Goal: Information Seeking & Learning: Learn about a topic

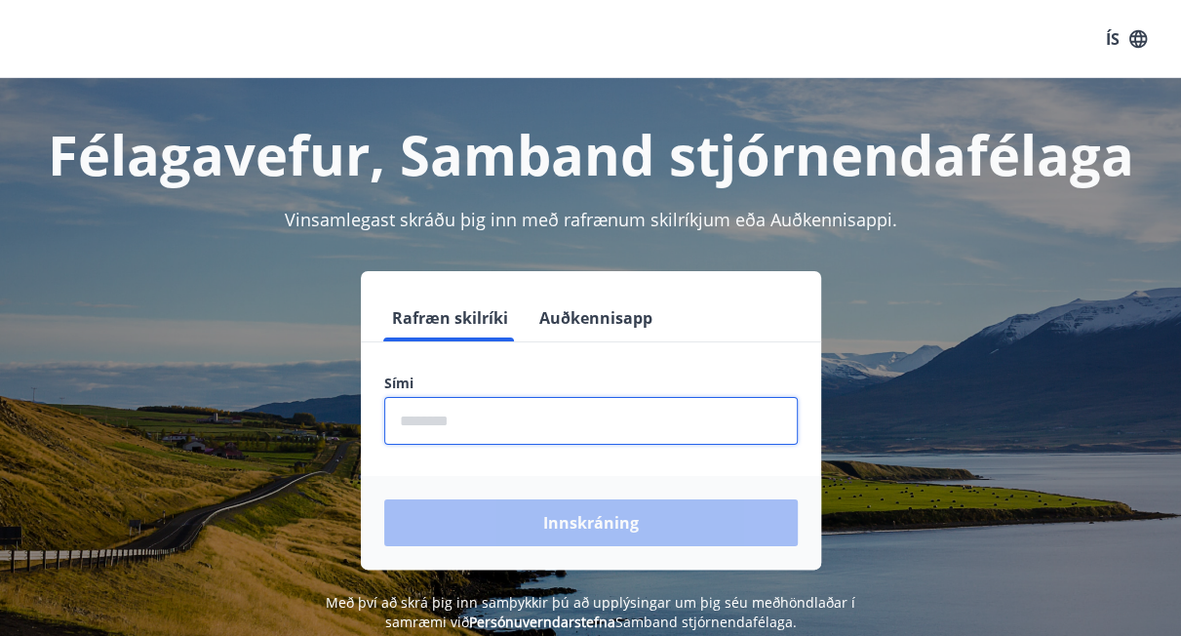
click at [475, 425] on input "phone" at bounding box center [590, 421] width 413 height 48
type input "********"
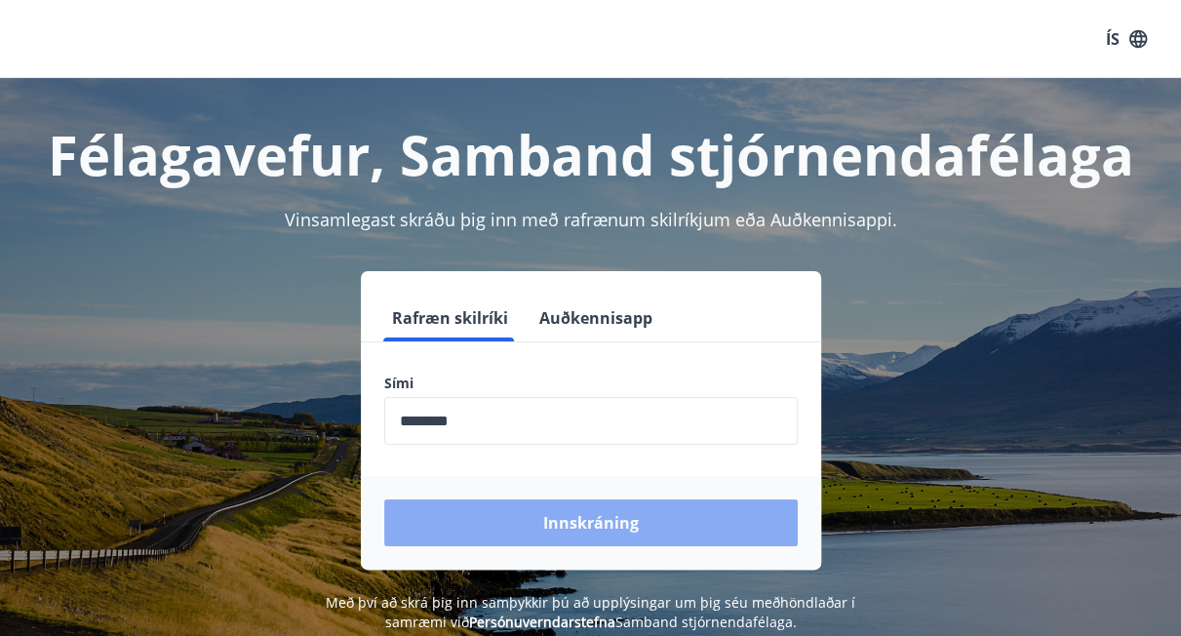
click at [547, 519] on button "Innskráning" at bounding box center [590, 522] width 413 height 47
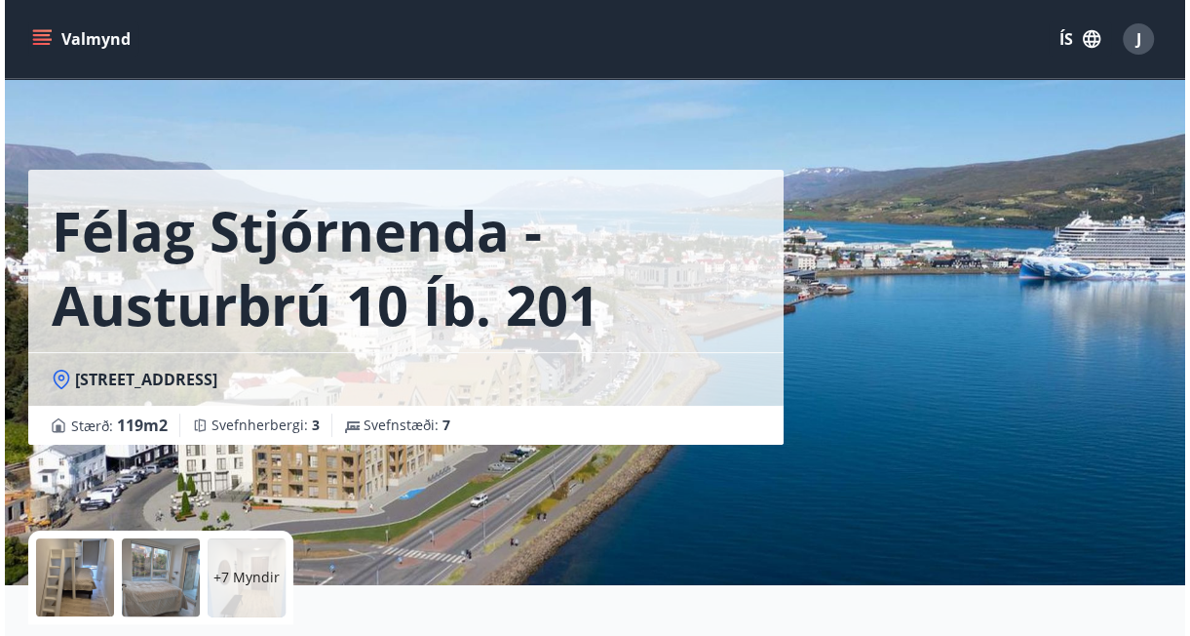
scroll to position [65, 0]
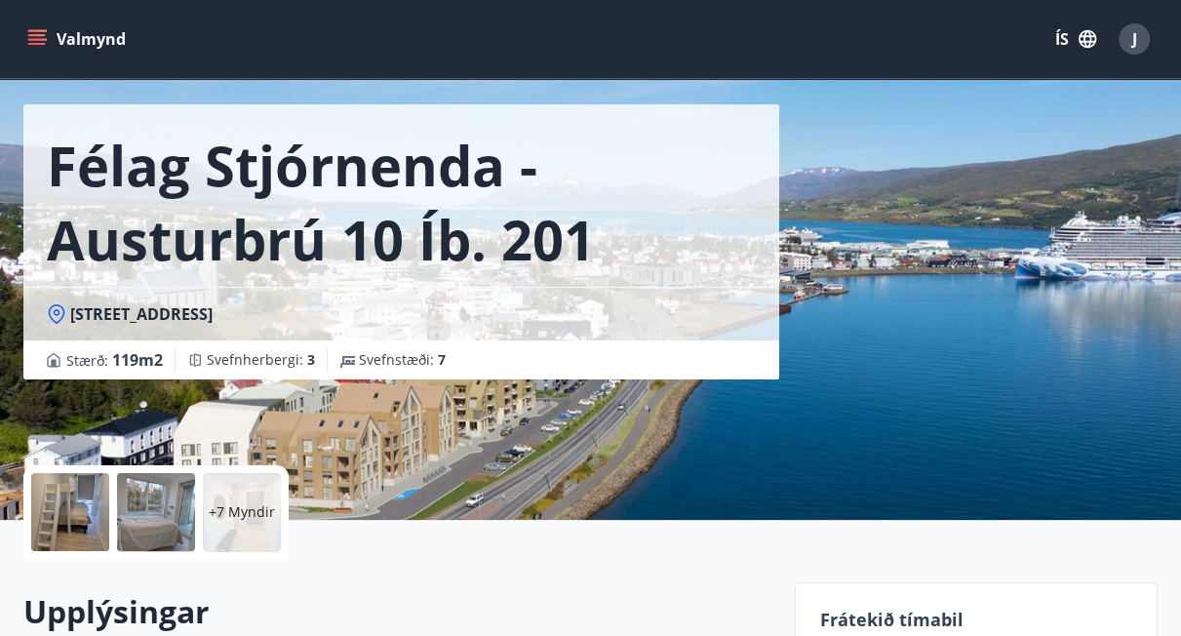
click at [53, 503] on div at bounding box center [70, 512] width 78 height 78
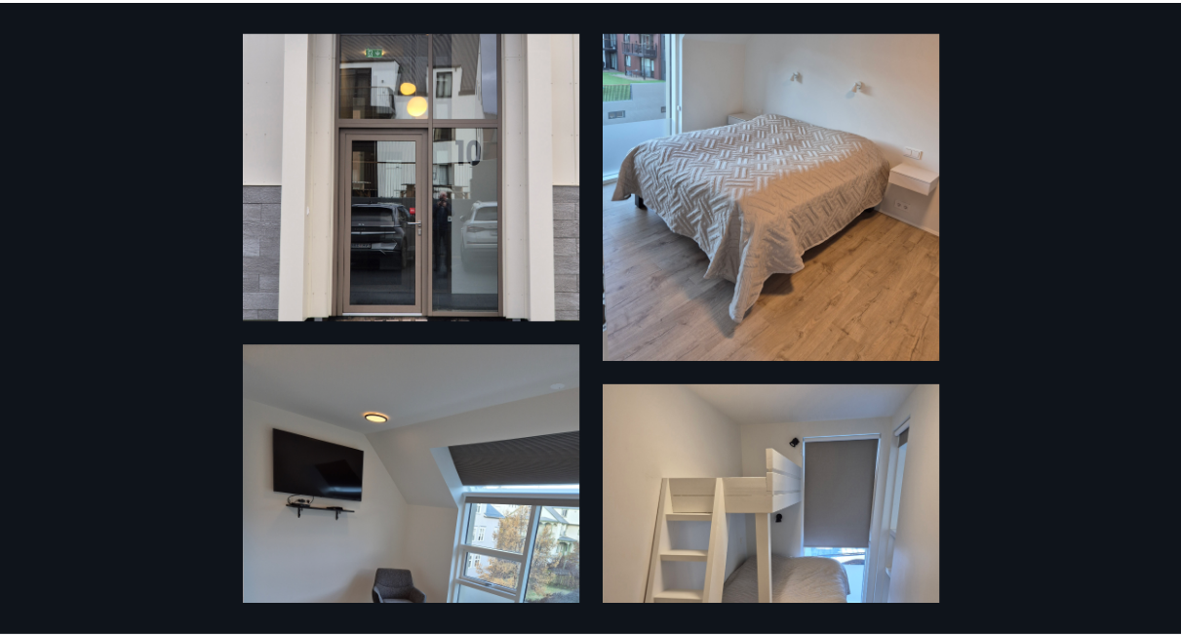
scroll to position [0, 0]
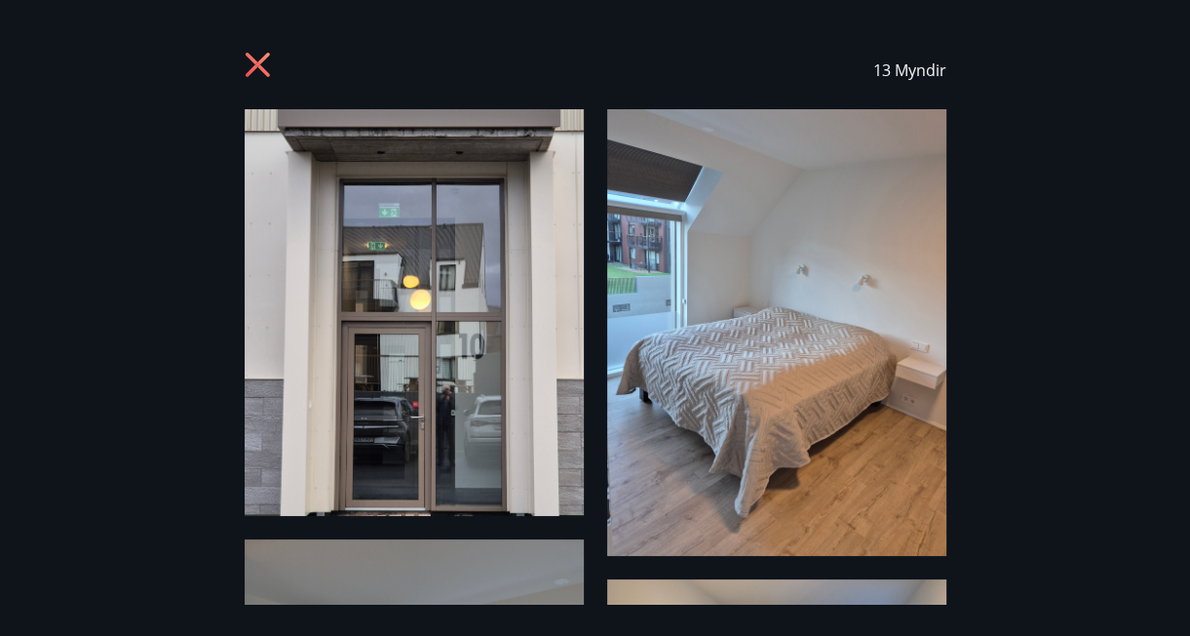
click at [254, 63] on icon at bounding box center [256, 64] width 5 height 5
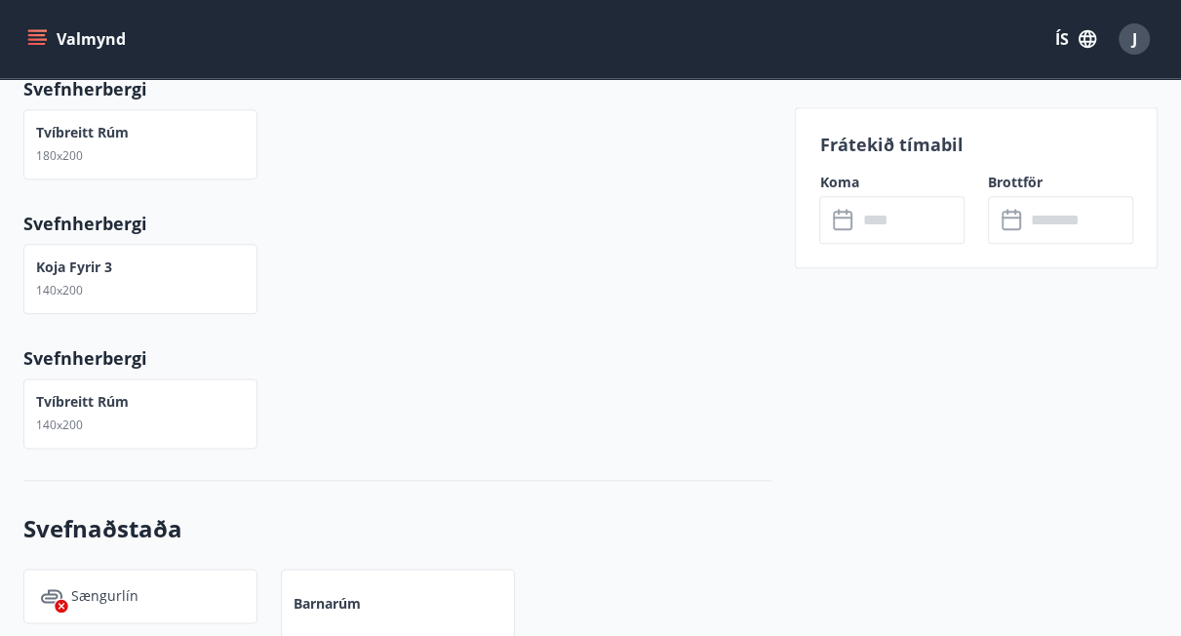
scroll to position [1374, 0]
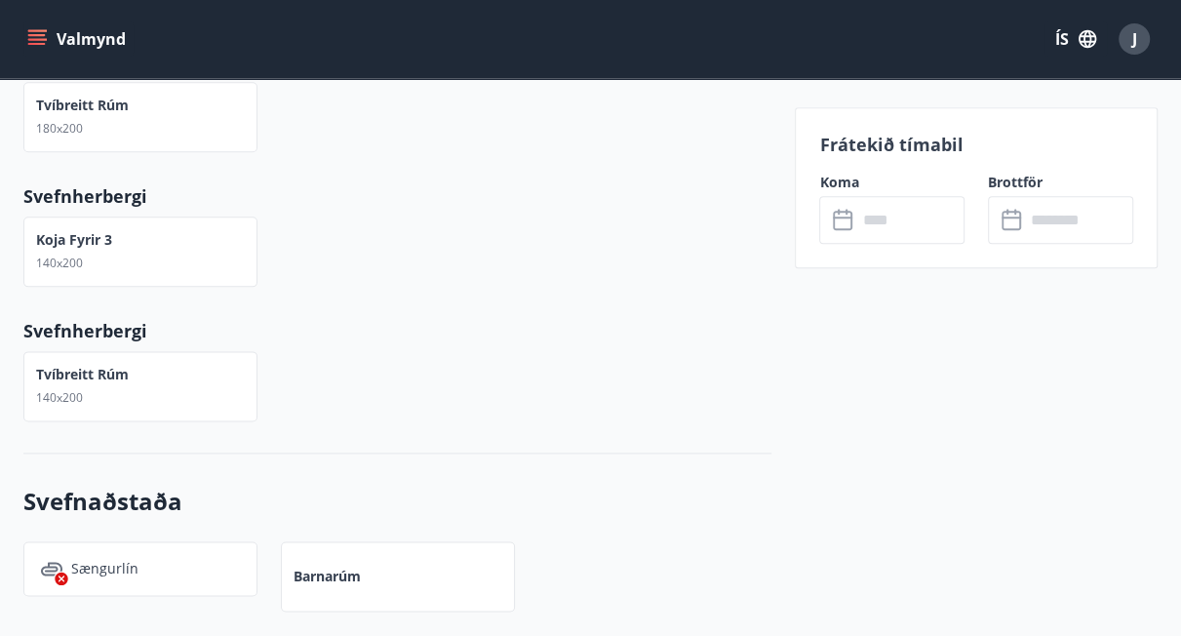
click at [1133, 37] on span "J" at bounding box center [1134, 38] width 5 height 21
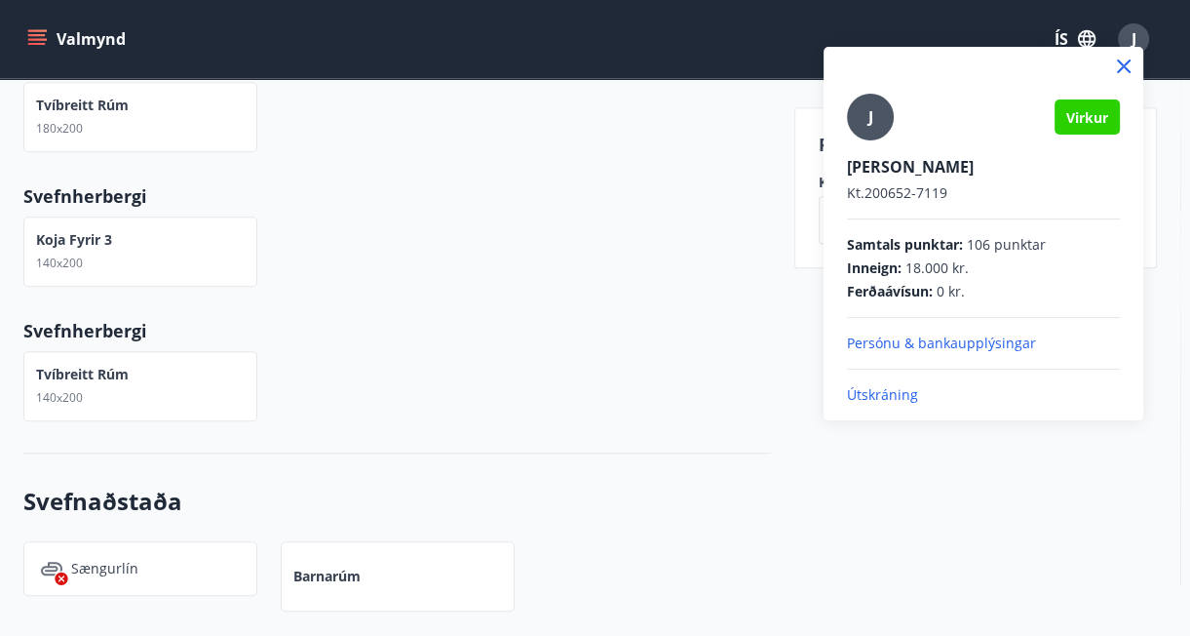
click at [41, 35] on div at bounding box center [595, 318] width 1190 height 636
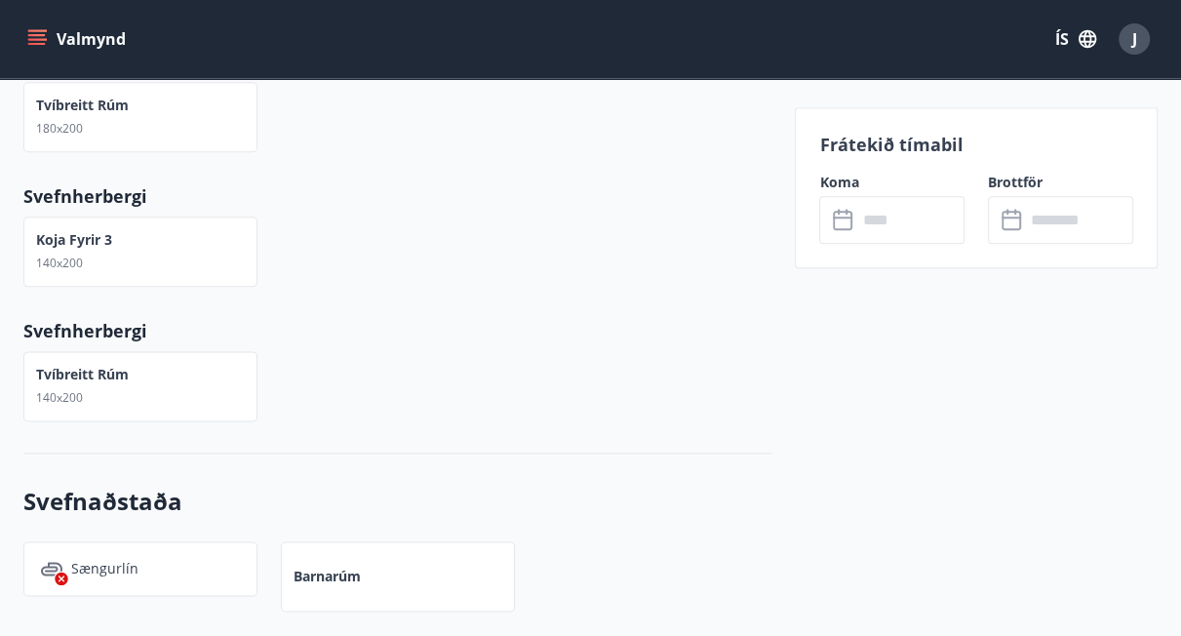
click at [41, 33] on icon "matseðill" at bounding box center [37, 39] width 20 height 20
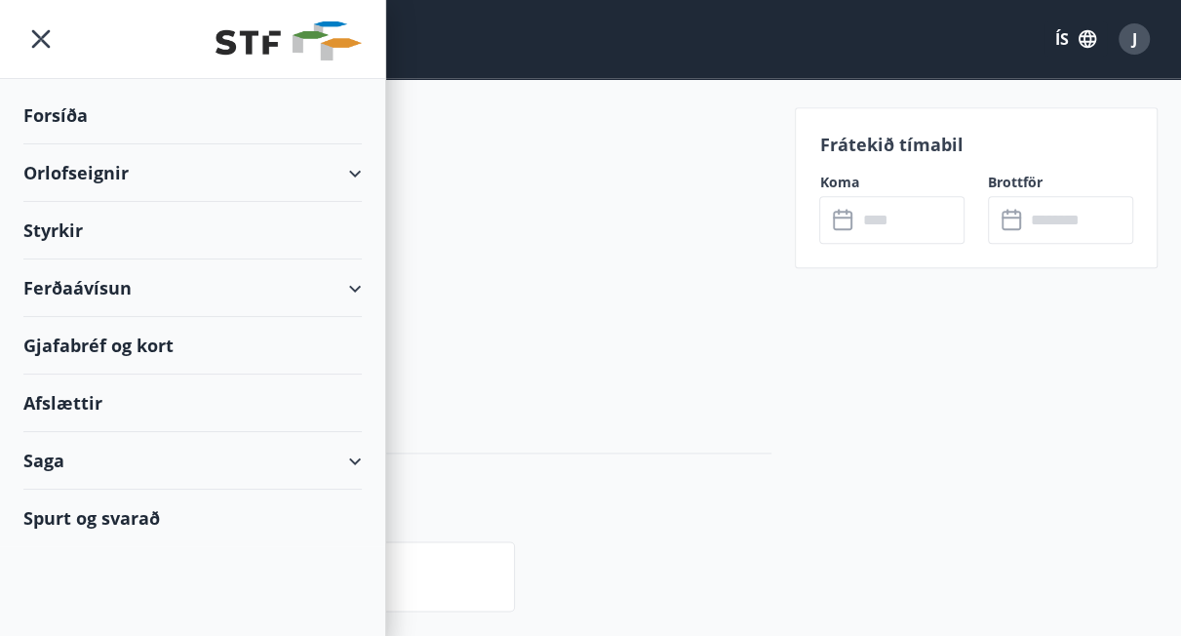
click at [69, 166] on div "Orlofseignir" at bounding box center [192, 173] width 338 height 58
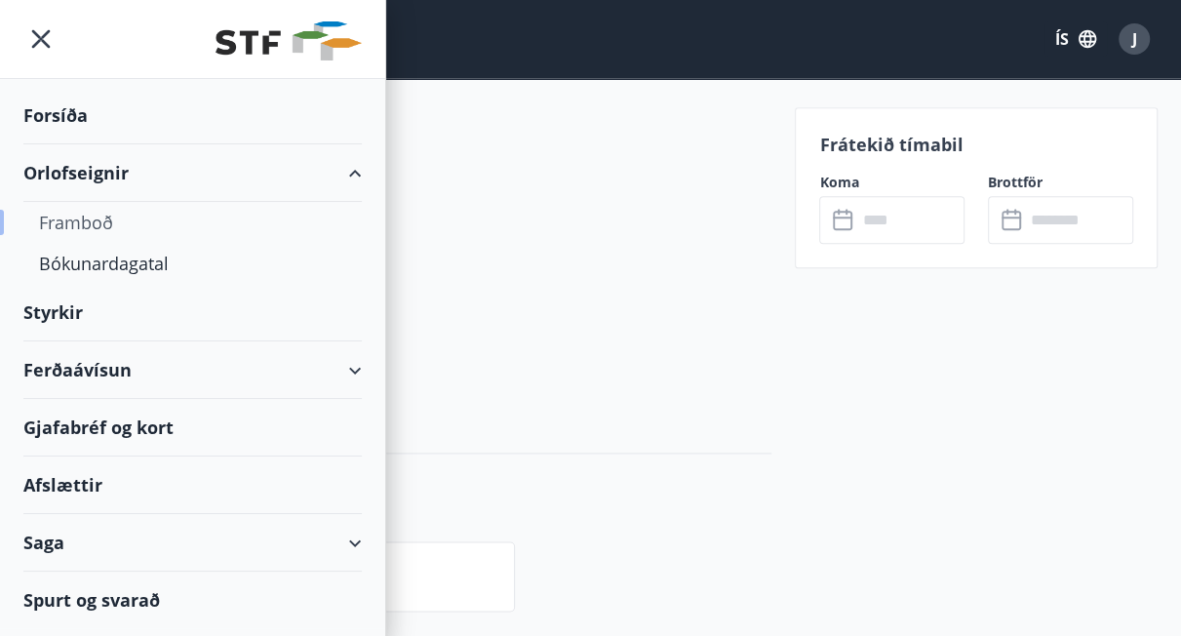
click at [83, 217] on div "Framboð" at bounding box center [192, 222] width 307 height 41
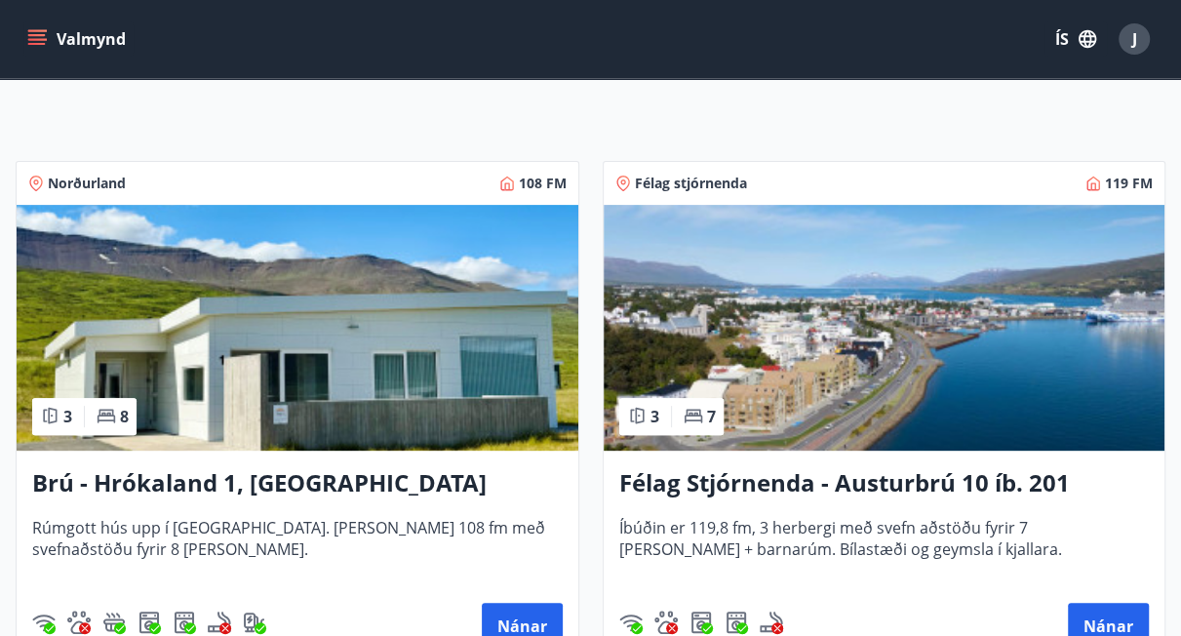
scroll to position [327, 0]
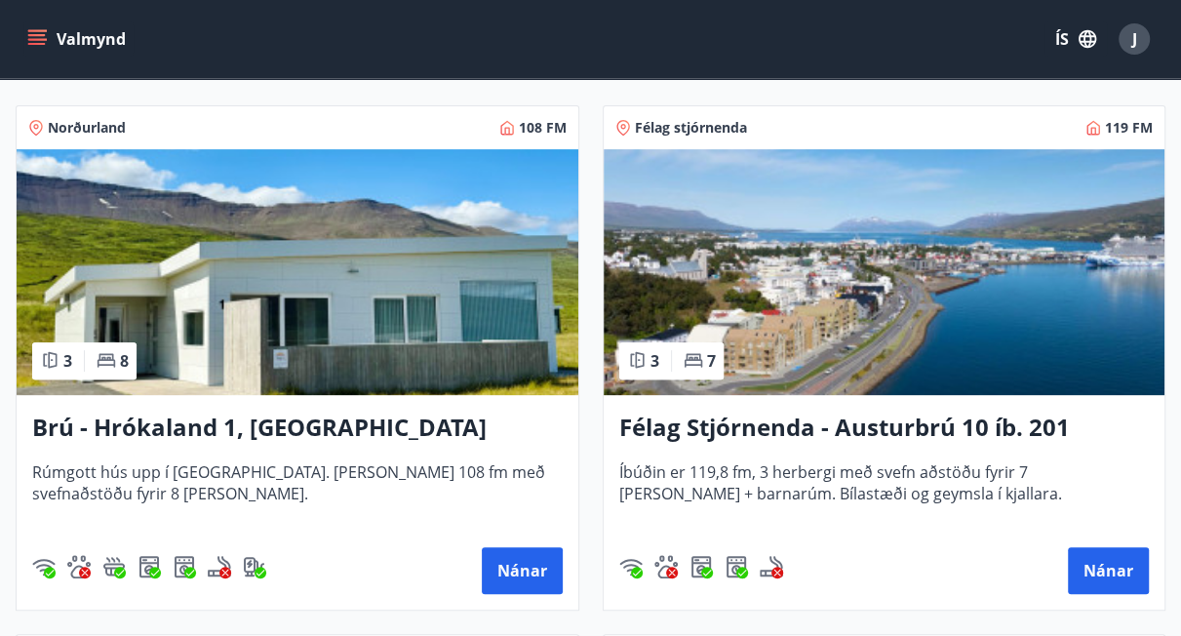
click at [838, 324] on img at bounding box center [885, 272] width 562 height 246
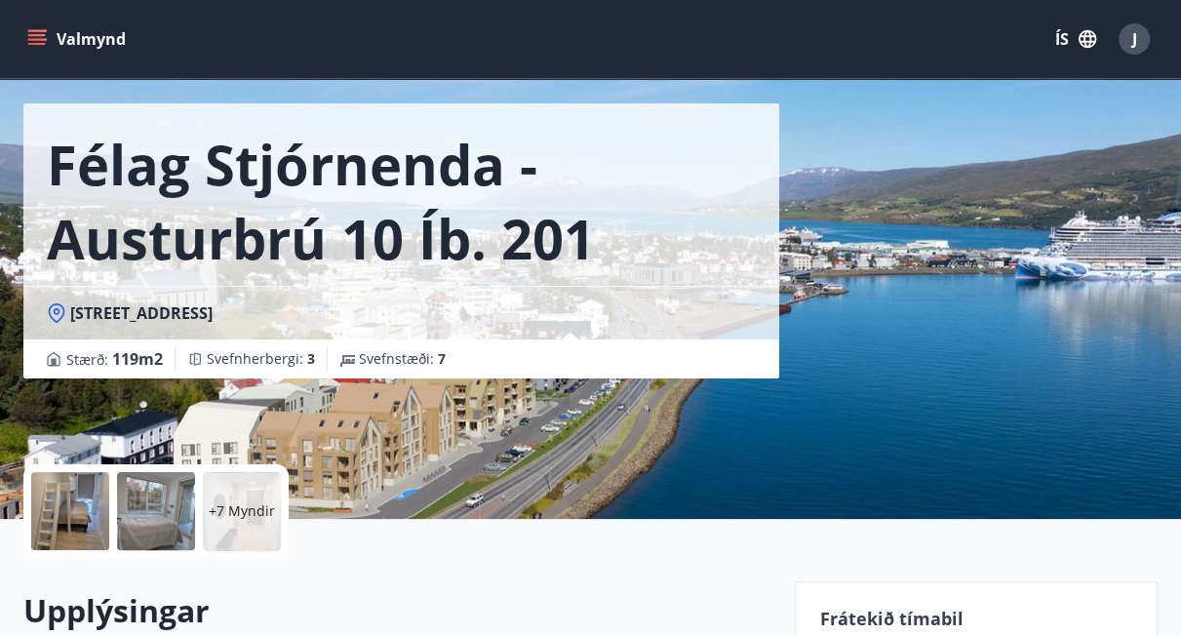
scroll to position [131, 0]
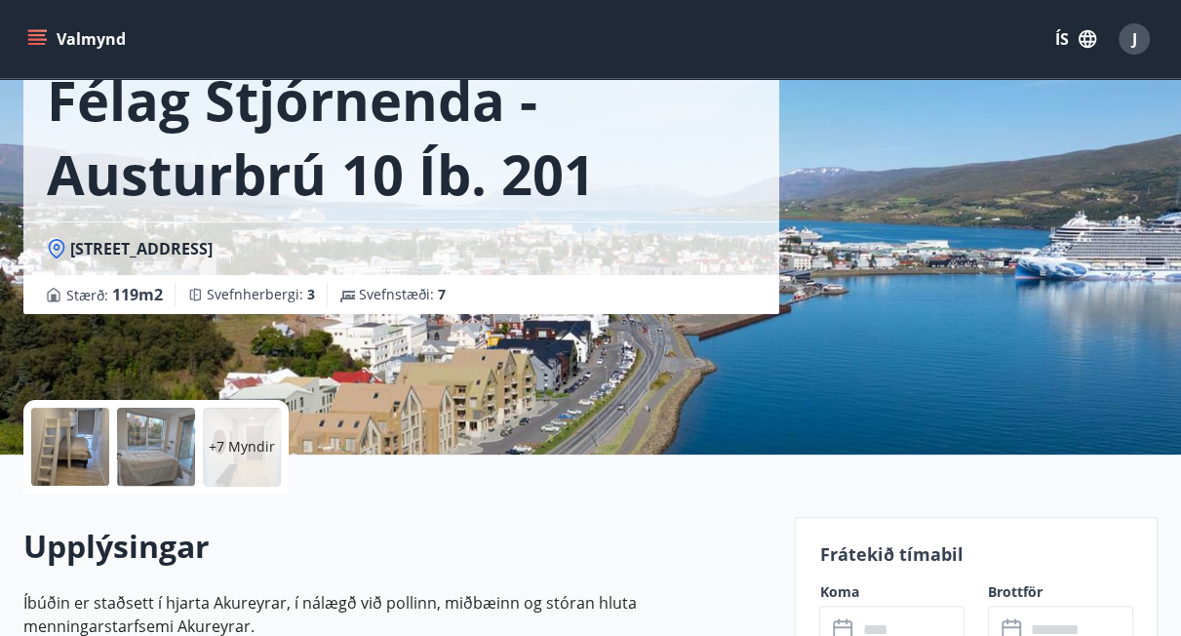
click at [414, 408] on div "+7 Myndir" at bounding box center [397, 447] width 748 height 94
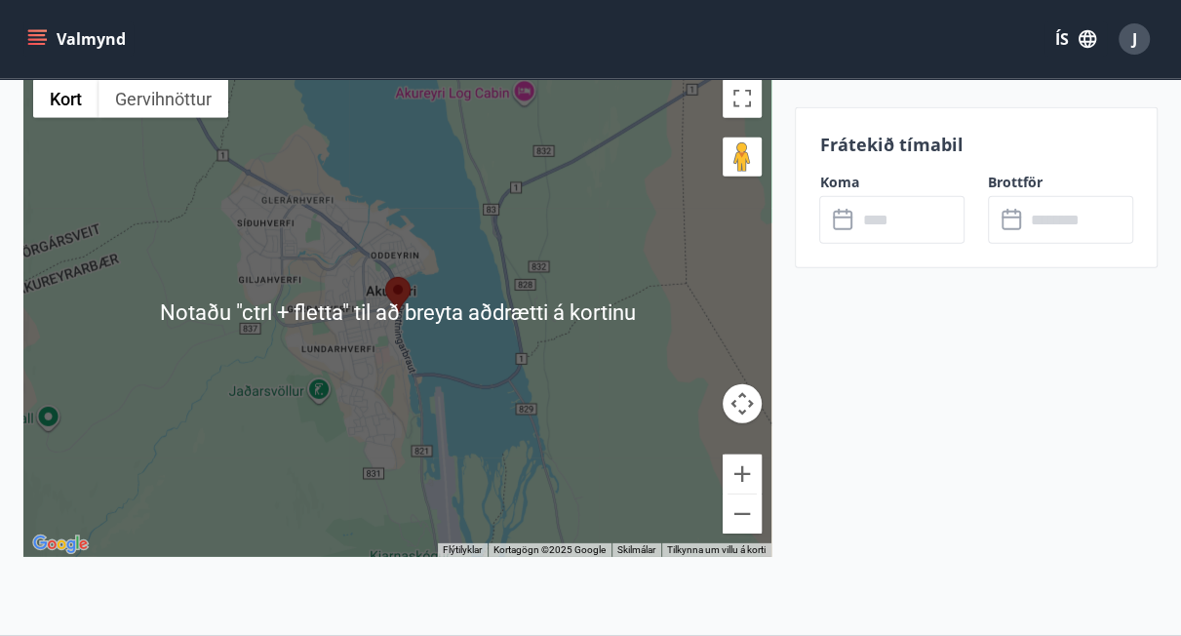
scroll to position [3249, 0]
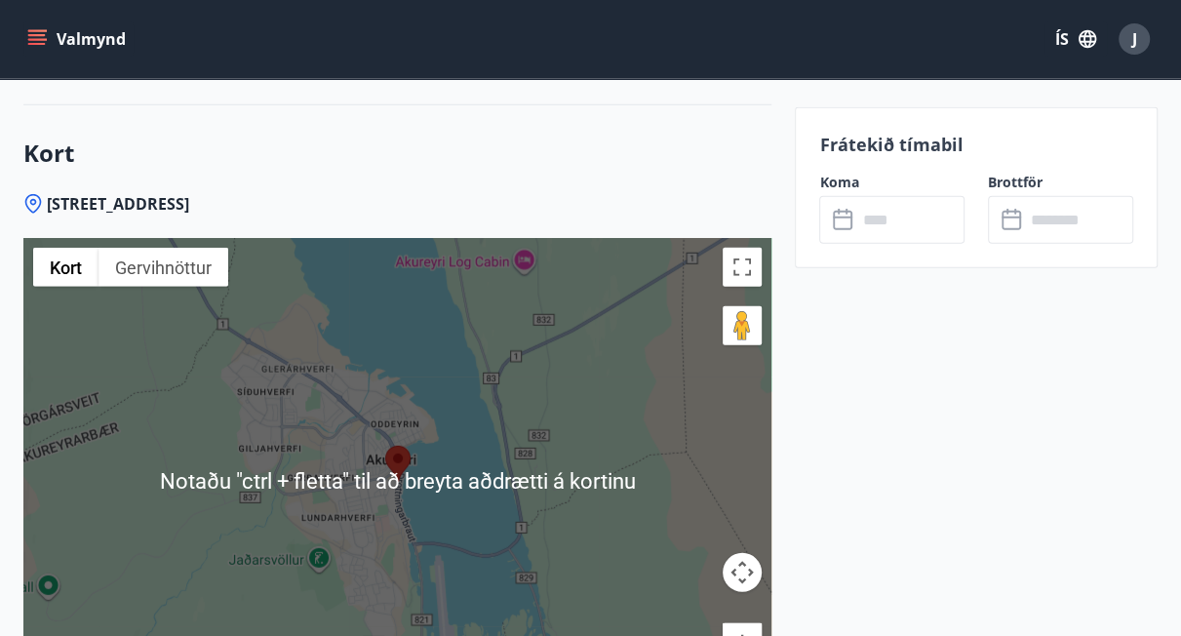
click at [403, 458] on img at bounding box center [397, 464] width 25 height 36
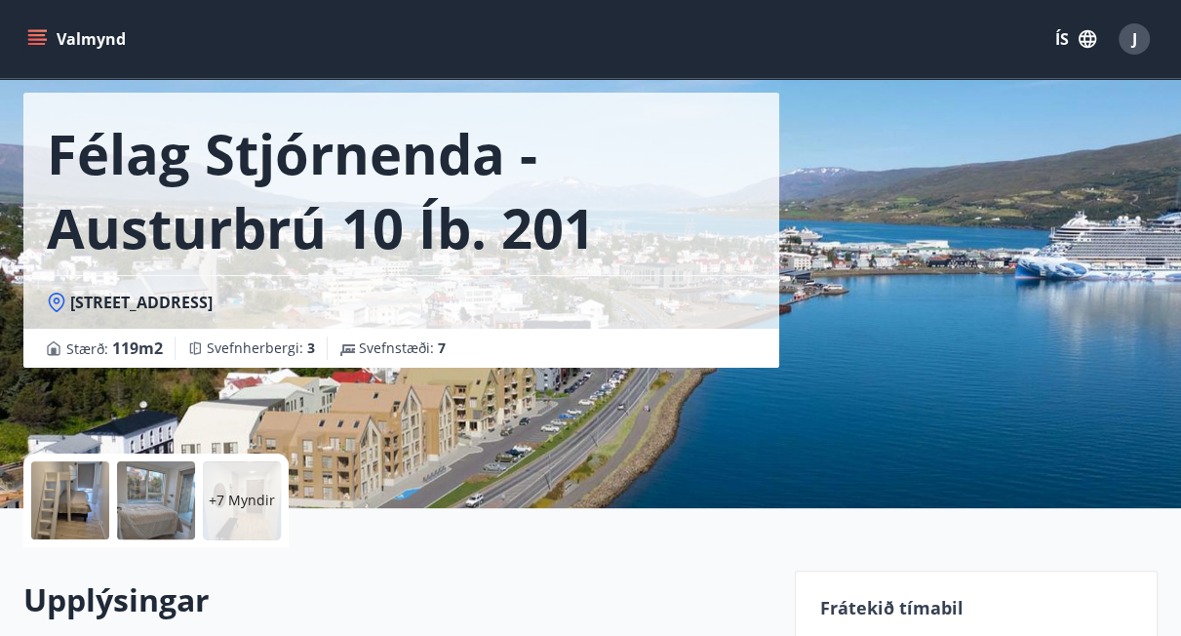
scroll to position [196, 0]
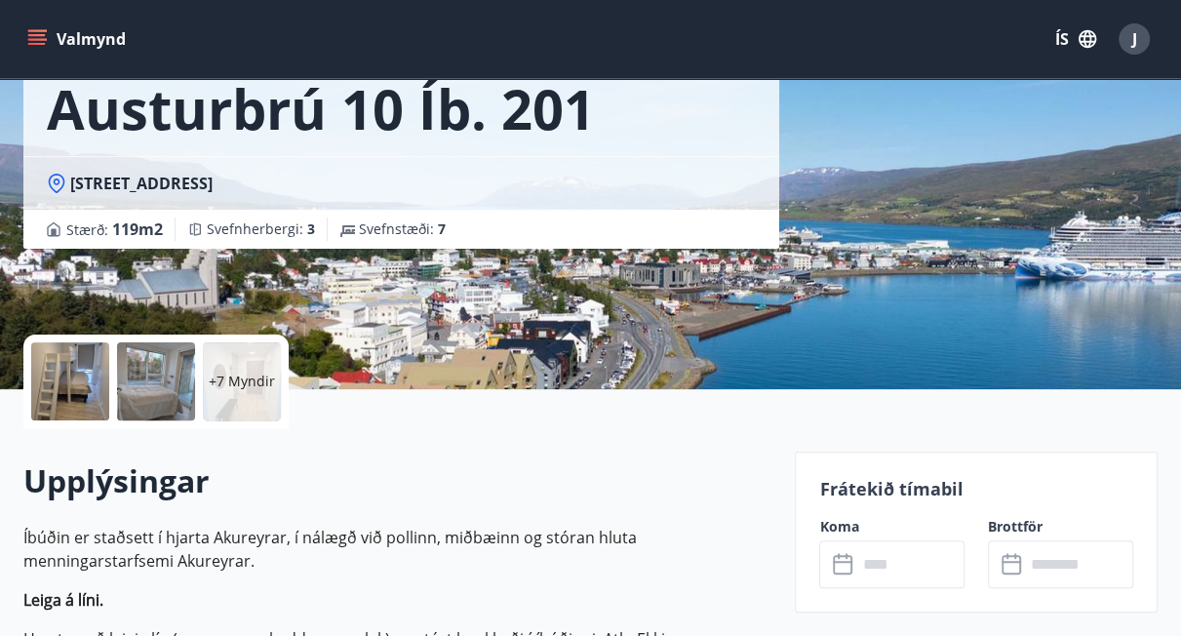
click at [83, 381] on div at bounding box center [70, 381] width 78 height 78
click at [89, 381] on div at bounding box center [70, 381] width 78 height 78
click at [167, 391] on div at bounding box center [156, 381] width 78 height 78
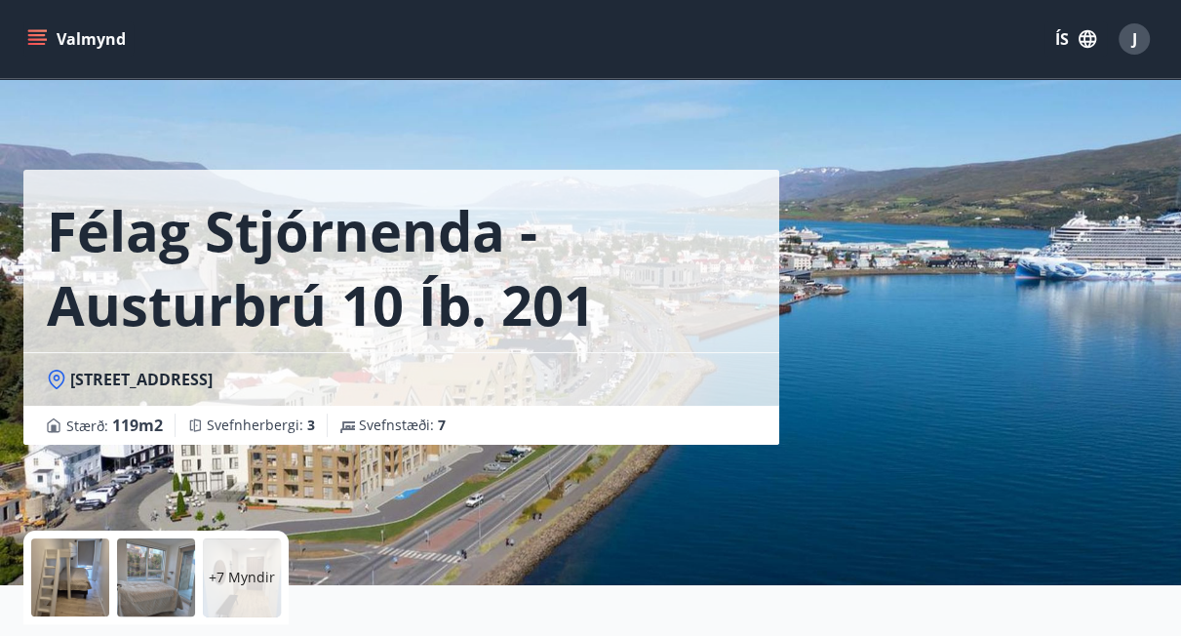
scroll to position [0, 0]
click at [913, 320] on div "Félag Stjórnenda - Austurbrú 10 íb. 201 Austurbrú 10, 600 Akureyri Stærð : 119 …" at bounding box center [590, 292] width 1134 height 585
click at [162, 557] on div at bounding box center [156, 577] width 78 height 78
click at [243, 579] on p "+7 Myndir" at bounding box center [242, 577] width 66 height 20
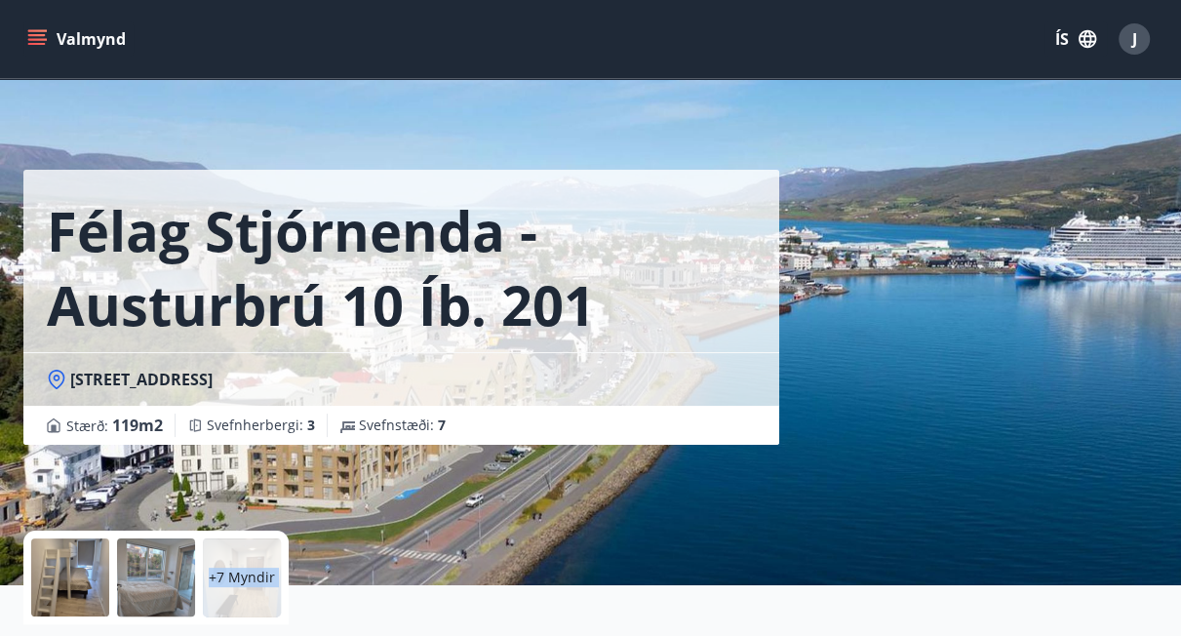
click at [243, 579] on p "+7 Myndir" at bounding box center [242, 577] width 66 height 20
drag, startPoint x: 243, startPoint y: 579, endPoint x: 171, endPoint y: 578, distance: 72.2
click at [171, 578] on div at bounding box center [156, 577] width 78 height 78
click at [1132, 41] on span "J" at bounding box center [1134, 38] width 5 height 21
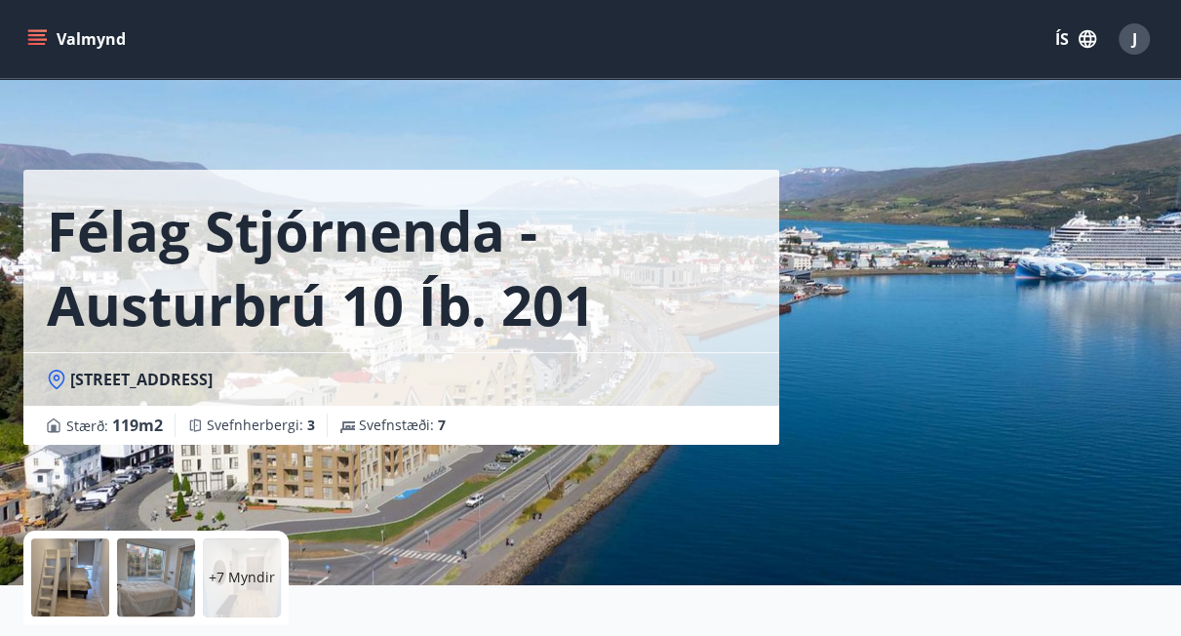
click at [1132, 40] on span "J" at bounding box center [1134, 38] width 5 height 21
click at [29, 36] on icon "matseðill" at bounding box center [37, 39] width 20 height 20
drag, startPoint x: 94, startPoint y: 39, endPoint x: 99, endPoint y: 86, distance: 47.2
click at [95, 40] on font "Valmynd" at bounding box center [91, 38] width 69 height 21
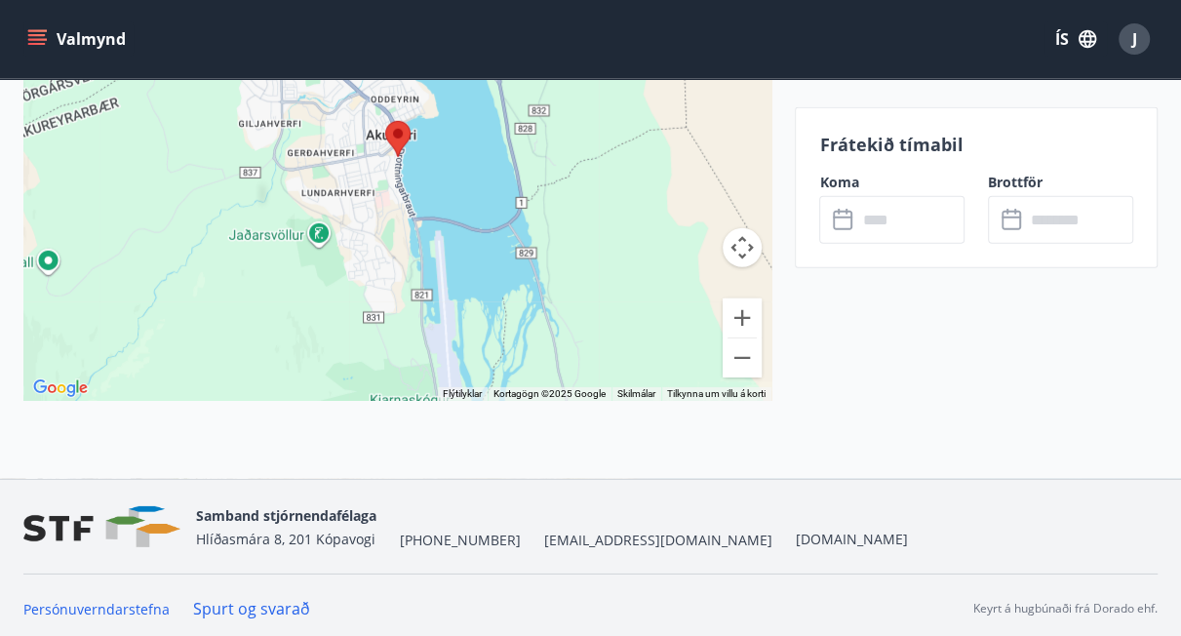
scroll to position [3575, 0]
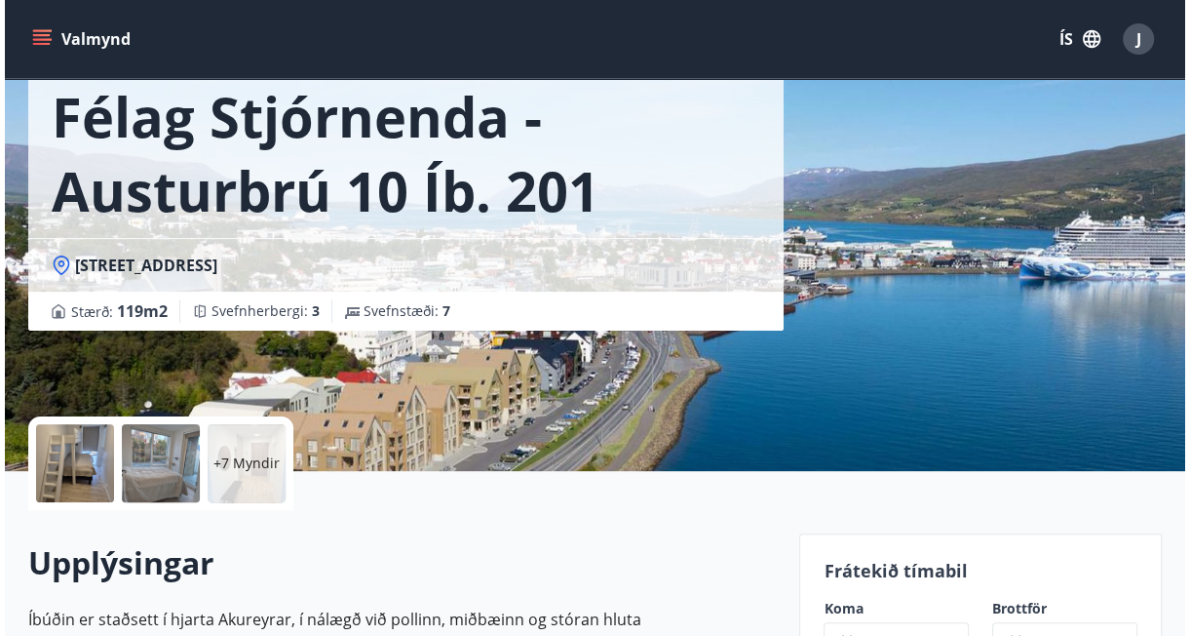
scroll to position [131, 0]
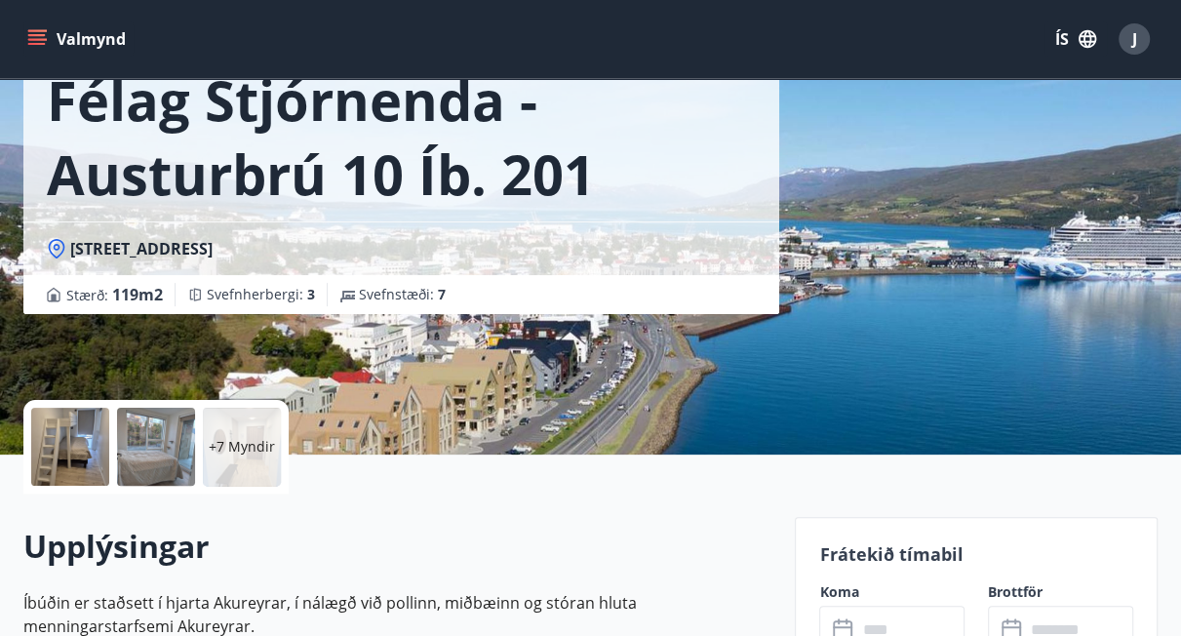
click at [161, 459] on div at bounding box center [156, 447] width 78 height 78
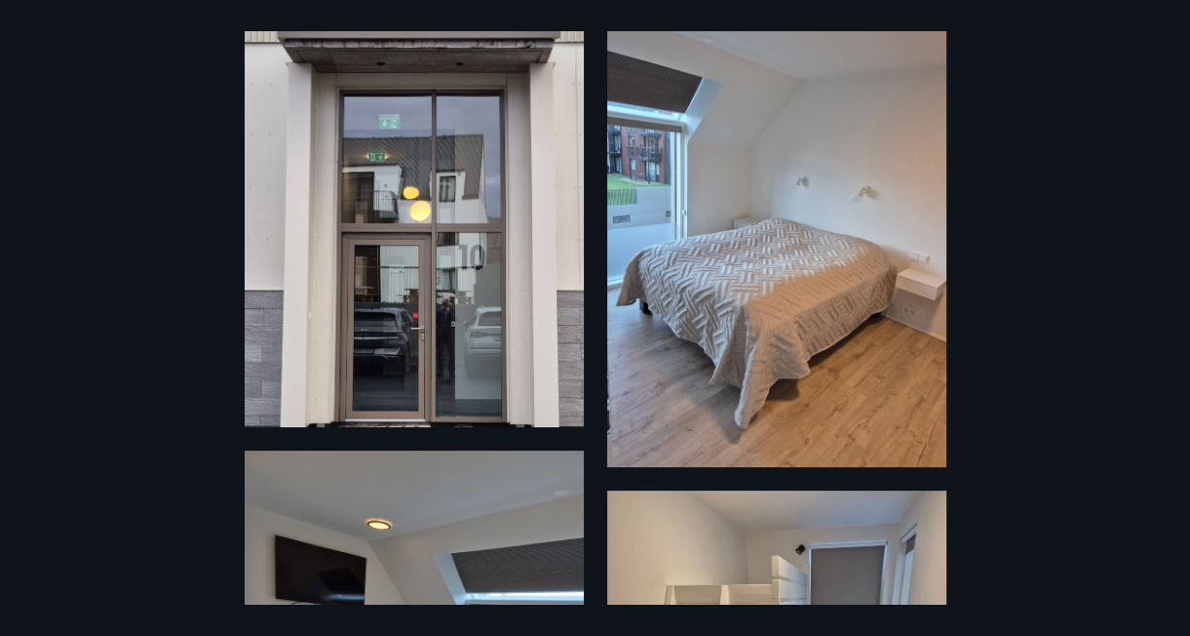
scroll to position [0, 0]
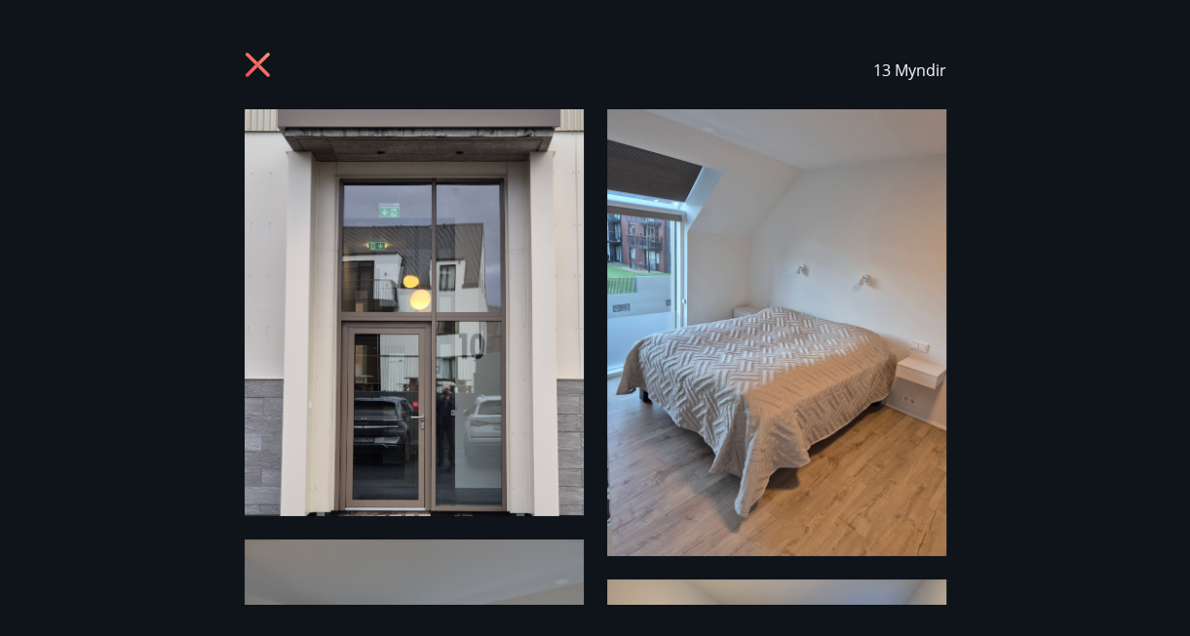
click at [254, 61] on icon at bounding box center [257, 65] width 24 height 24
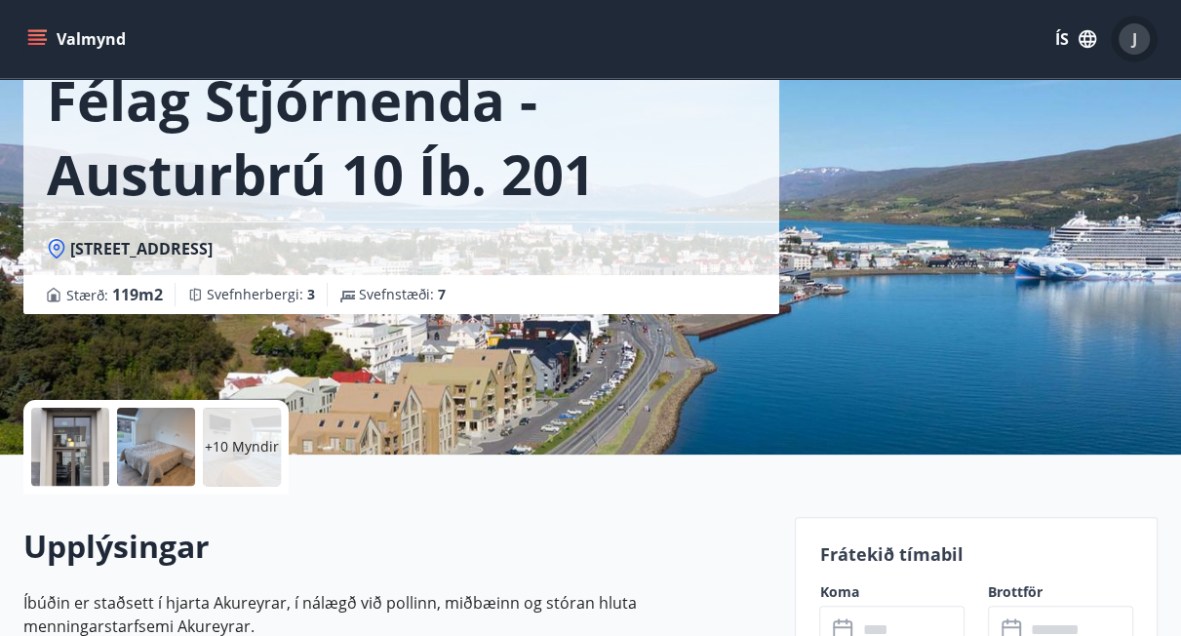
click at [1130, 41] on div "J" at bounding box center [1133, 38] width 31 height 31
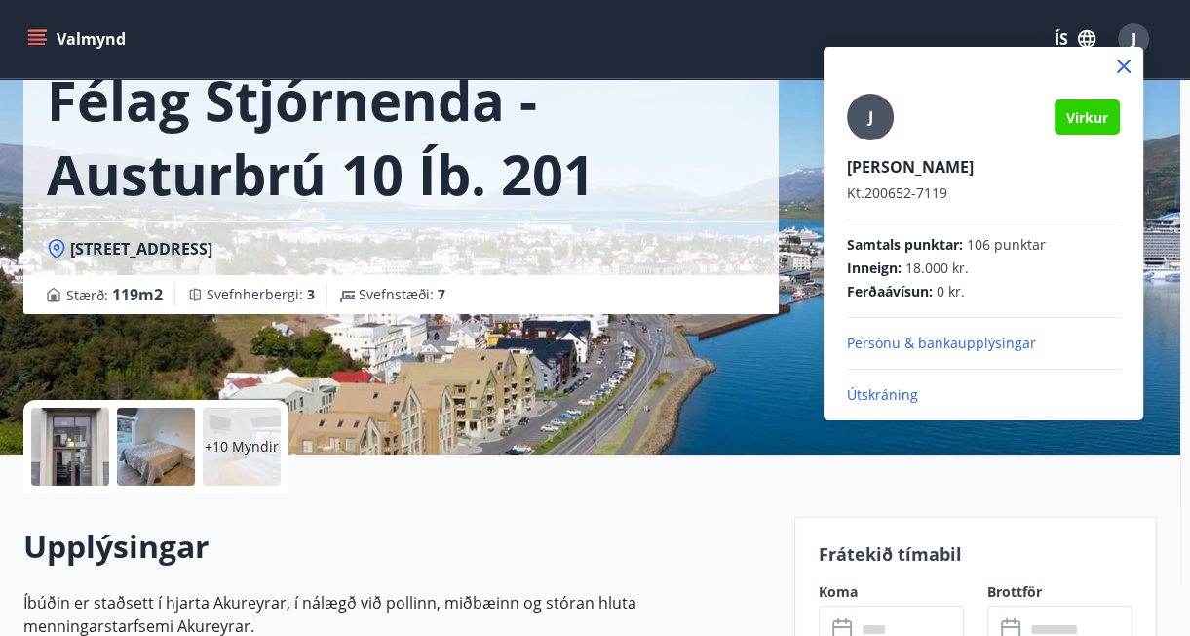
click at [893, 398] on p "Útskráning" at bounding box center [983, 395] width 273 height 20
